Goal: Find specific page/section: Find specific page/section

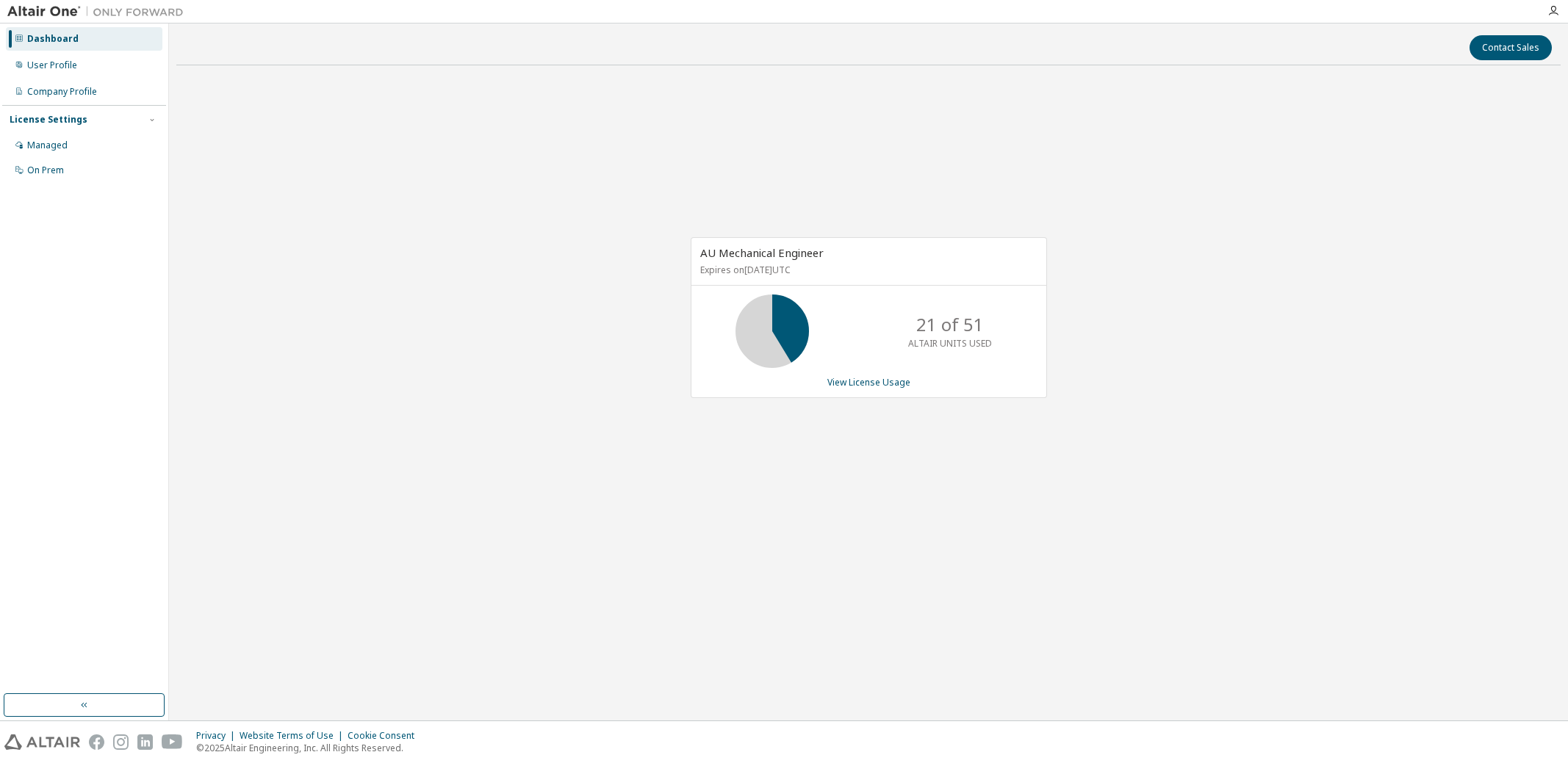
click at [374, 398] on div "AU Mechanical Engineer Expires on [DATE] UTC 21 of 51 ALTAIR UNITS USED View Li…" at bounding box center [869, 325] width 1384 height 496
